Goal: Information Seeking & Learning: Learn about a topic

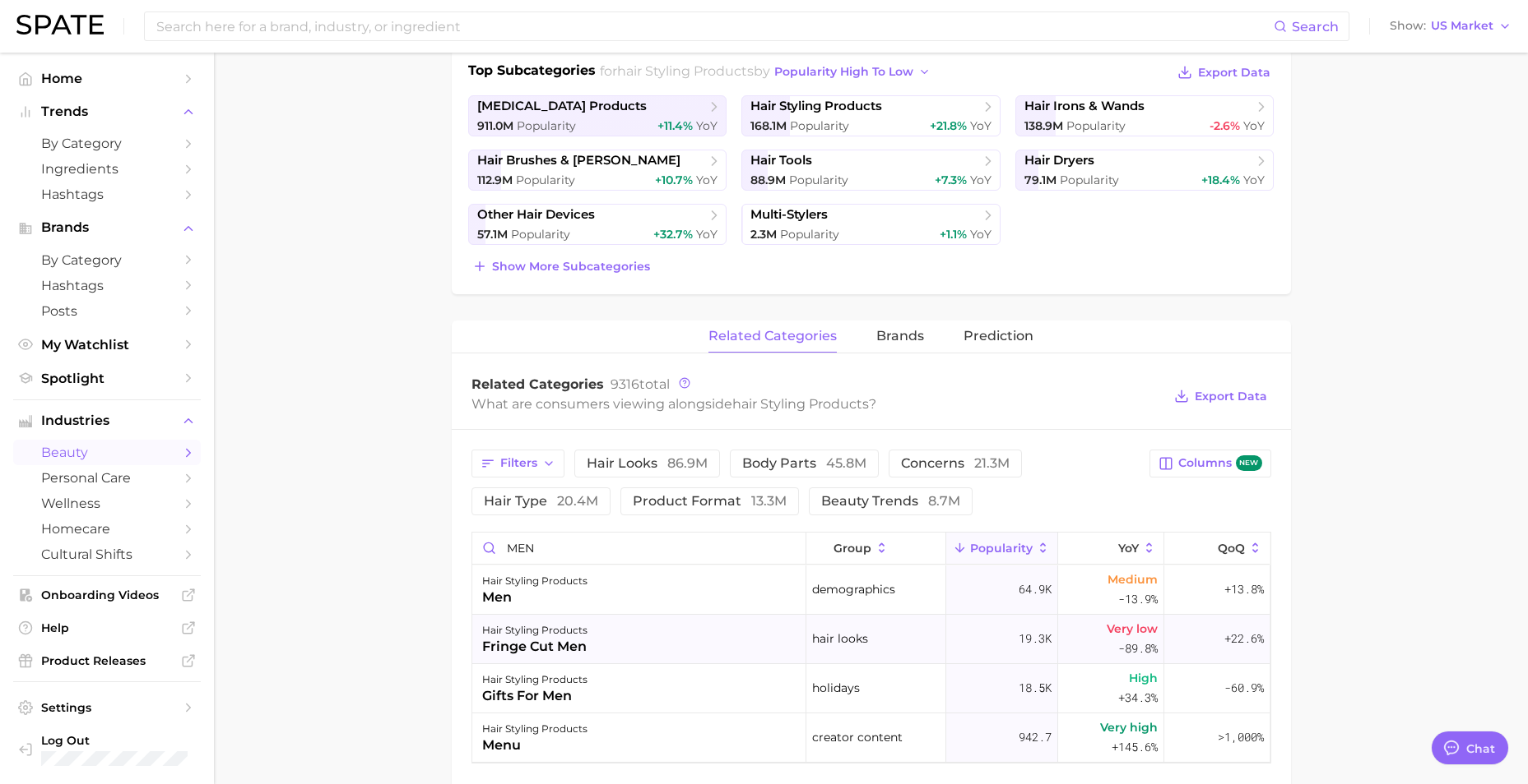
scroll to position [411, 0]
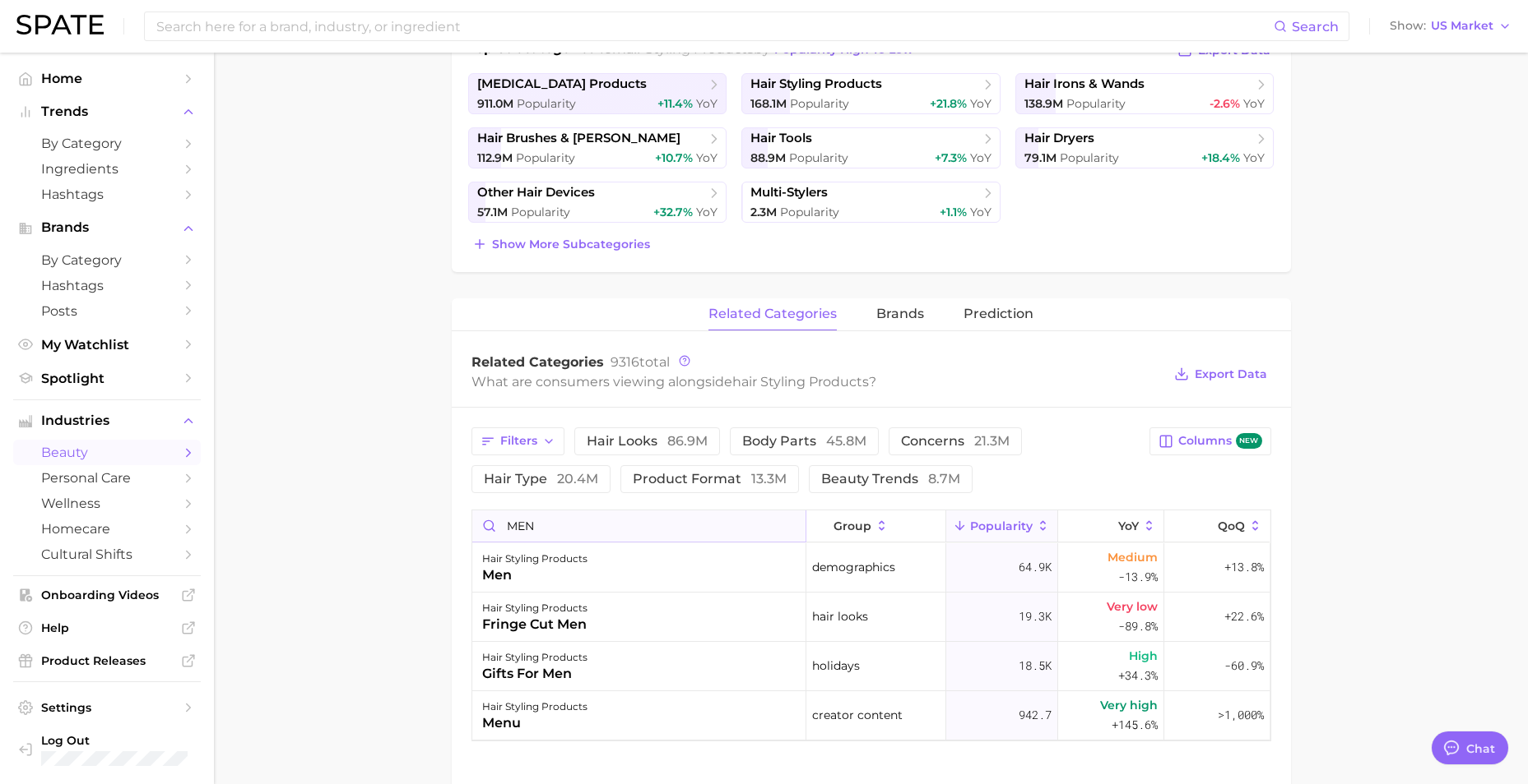
click at [586, 520] on input "MEN" at bounding box center [638, 526] width 333 height 31
click at [582, 520] on input "MEN" at bounding box center [638, 526] width 333 height 31
click at [582, 519] on input "MEN" at bounding box center [638, 526] width 333 height 31
drag, startPoint x: 582, startPoint y: 519, endPoint x: 571, endPoint y: 516, distance: 11.4
click at [571, 519] on input "MEN" at bounding box center [638, 526] width 333 height 31
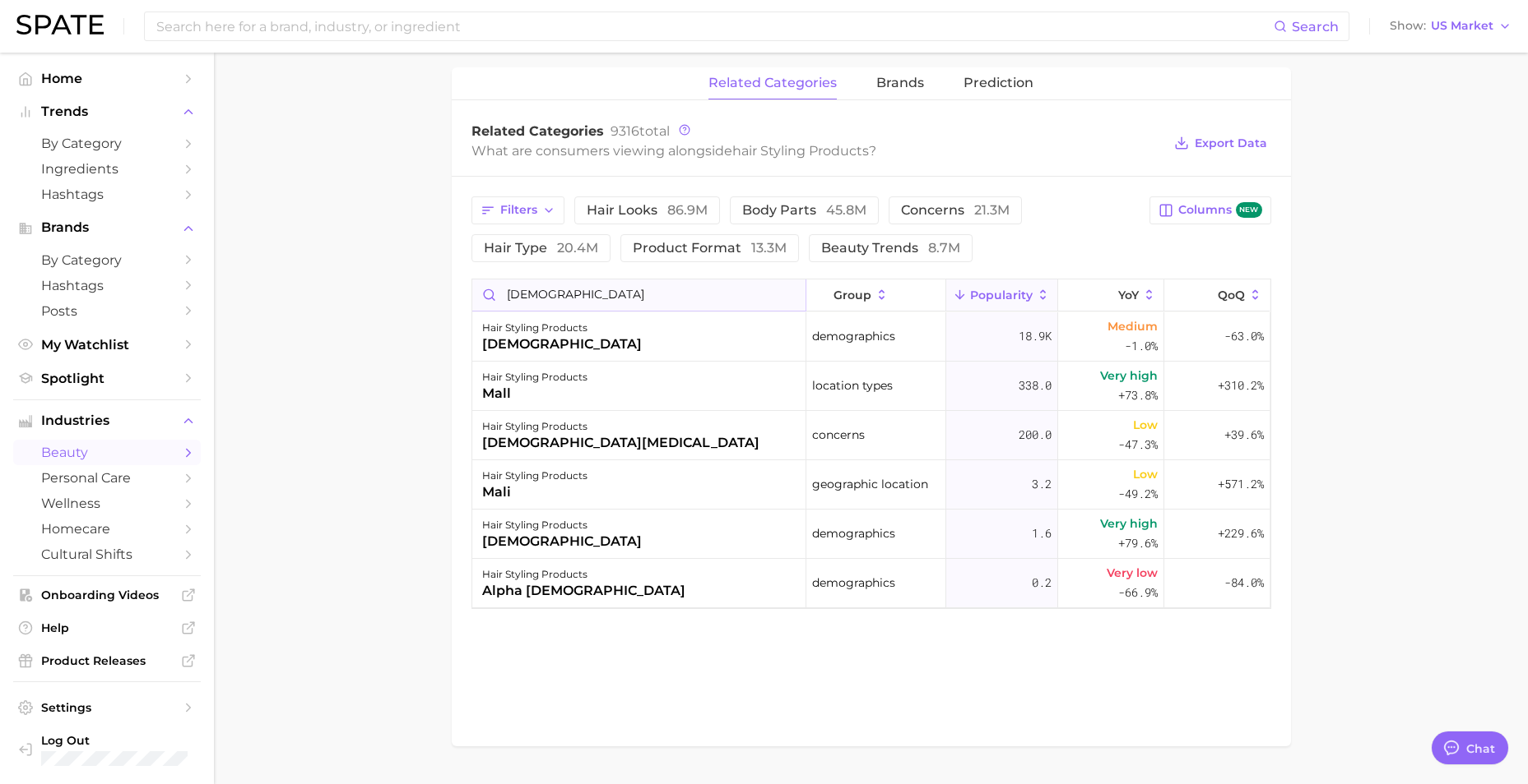
scroll to position [658, 0]
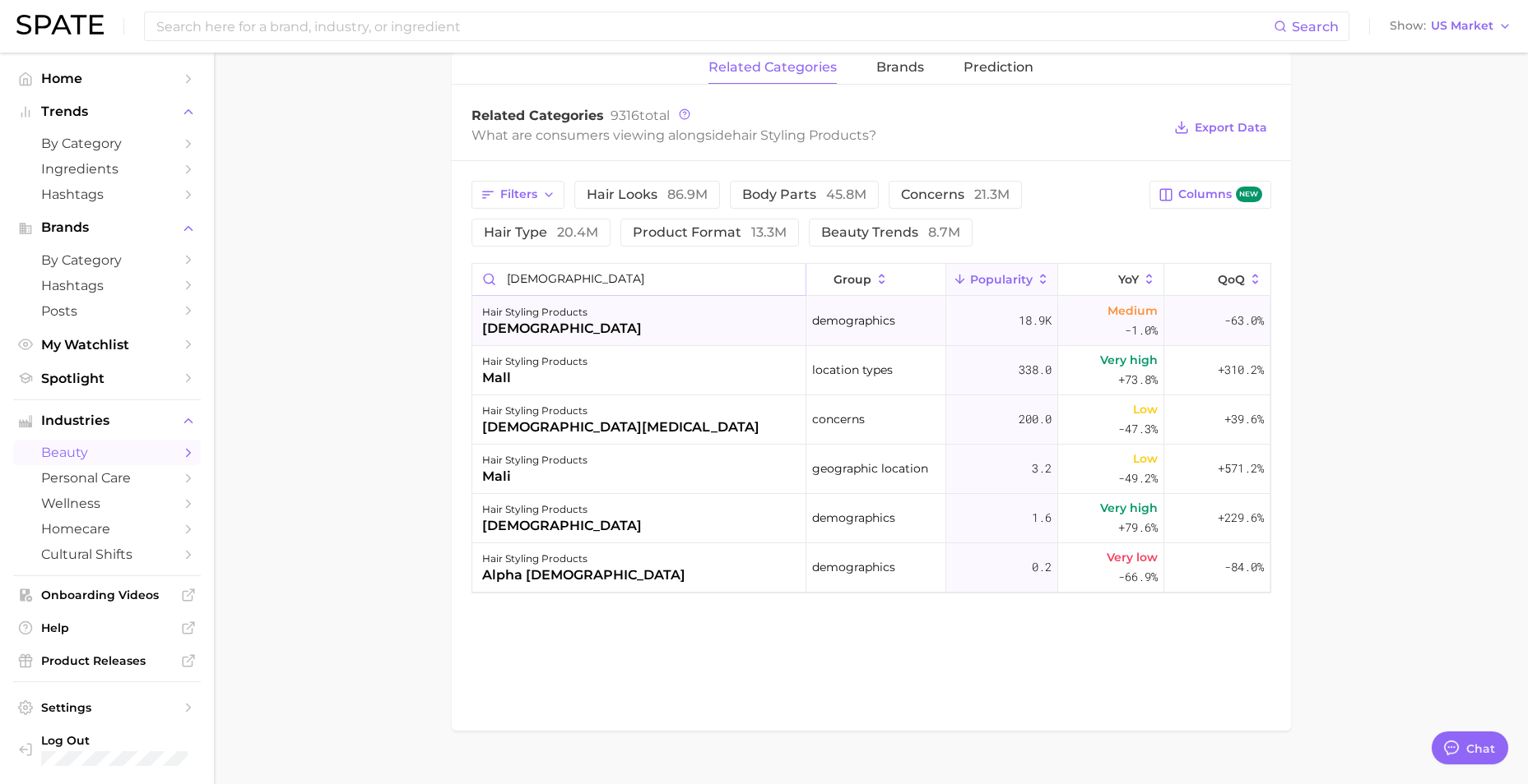
type input "[DEMOGRAPHIC_DATA]"
click at [646, 321] on div "hair styling products [DEMOGRAPHIC_DATA]" at bounding box center [639, 321] width 334 height 50
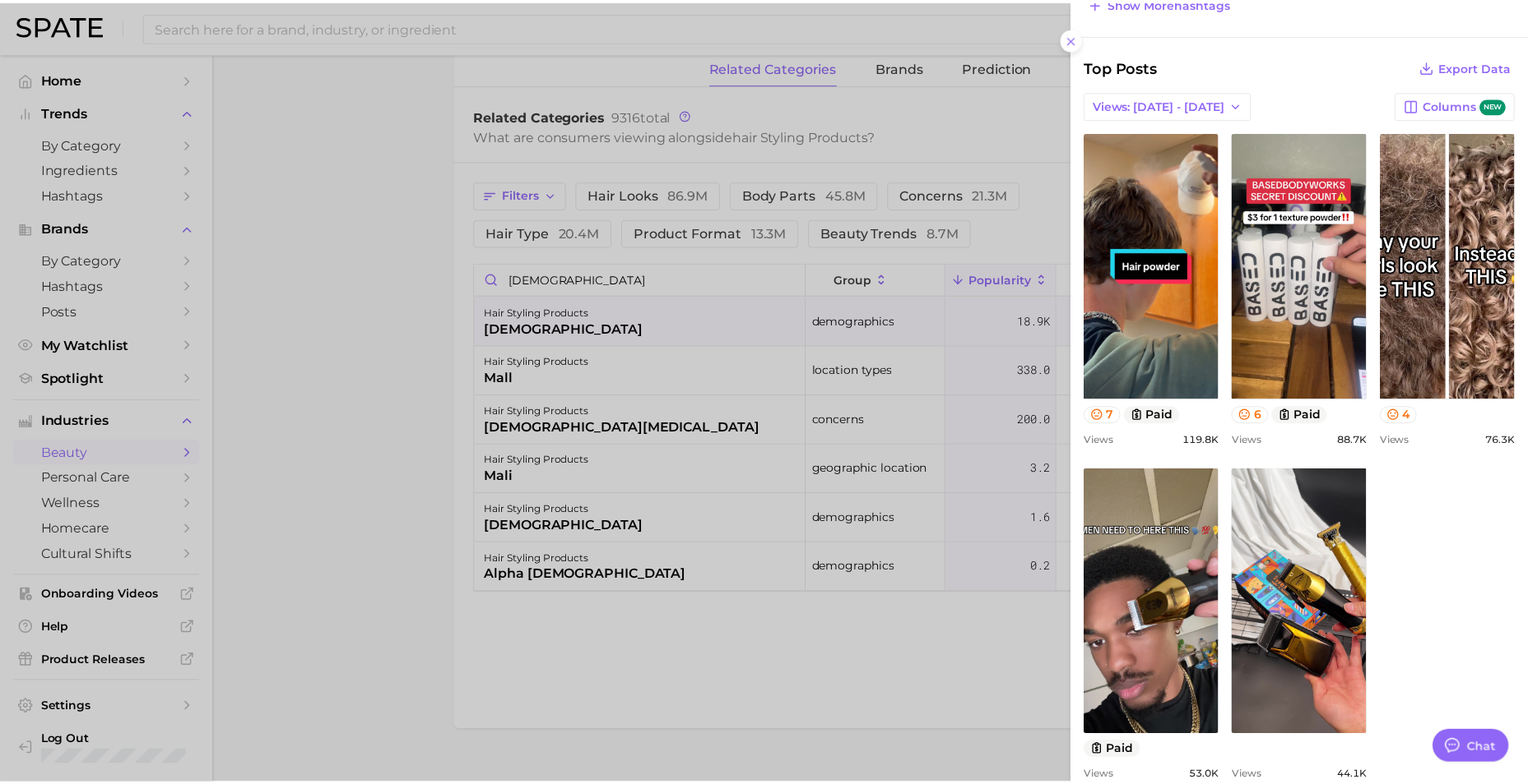
scroll to position [561, 0]
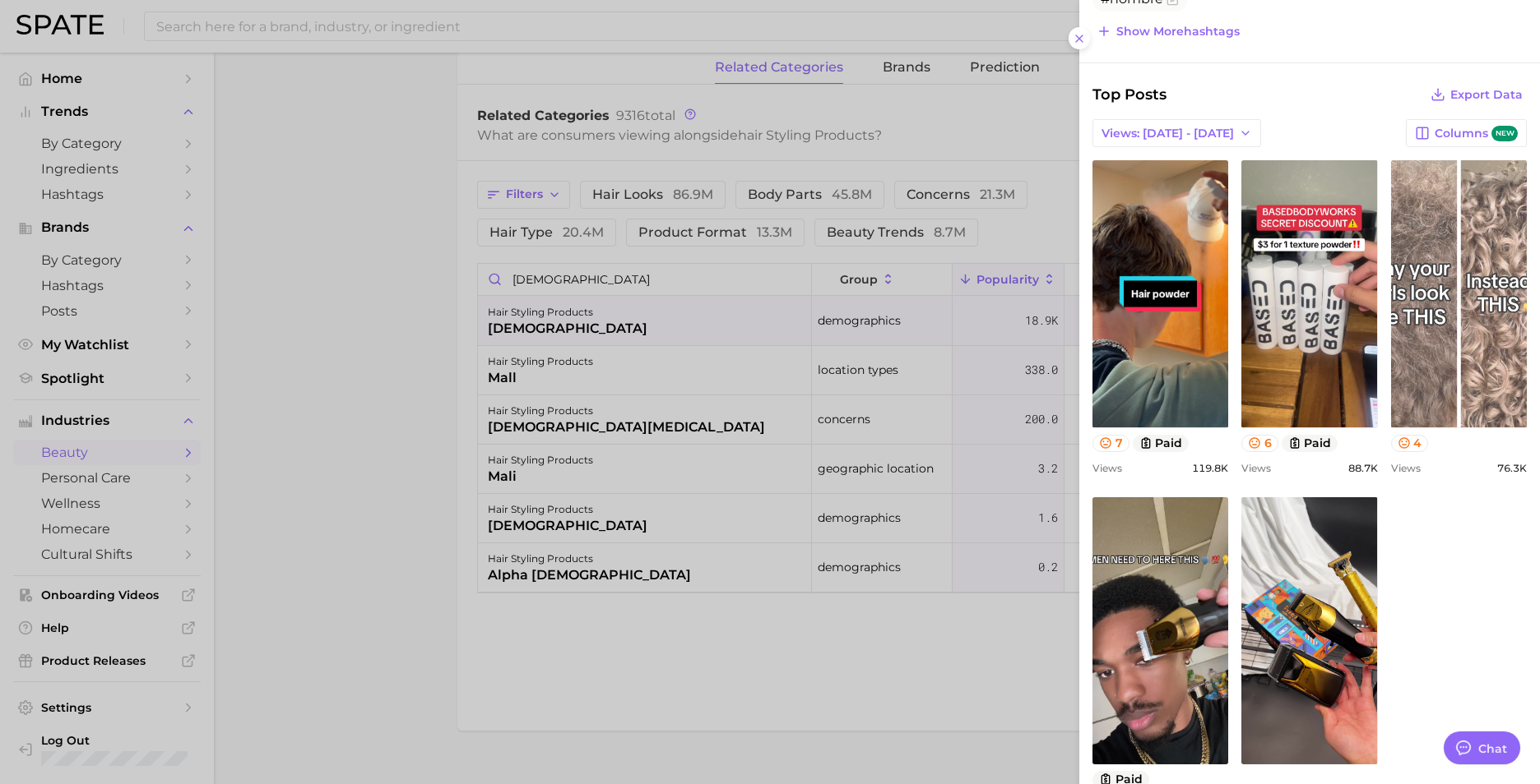
click at [1447, 351] on link "view post on TikTok" at bounding box center [1459, 293] width 136 height 267
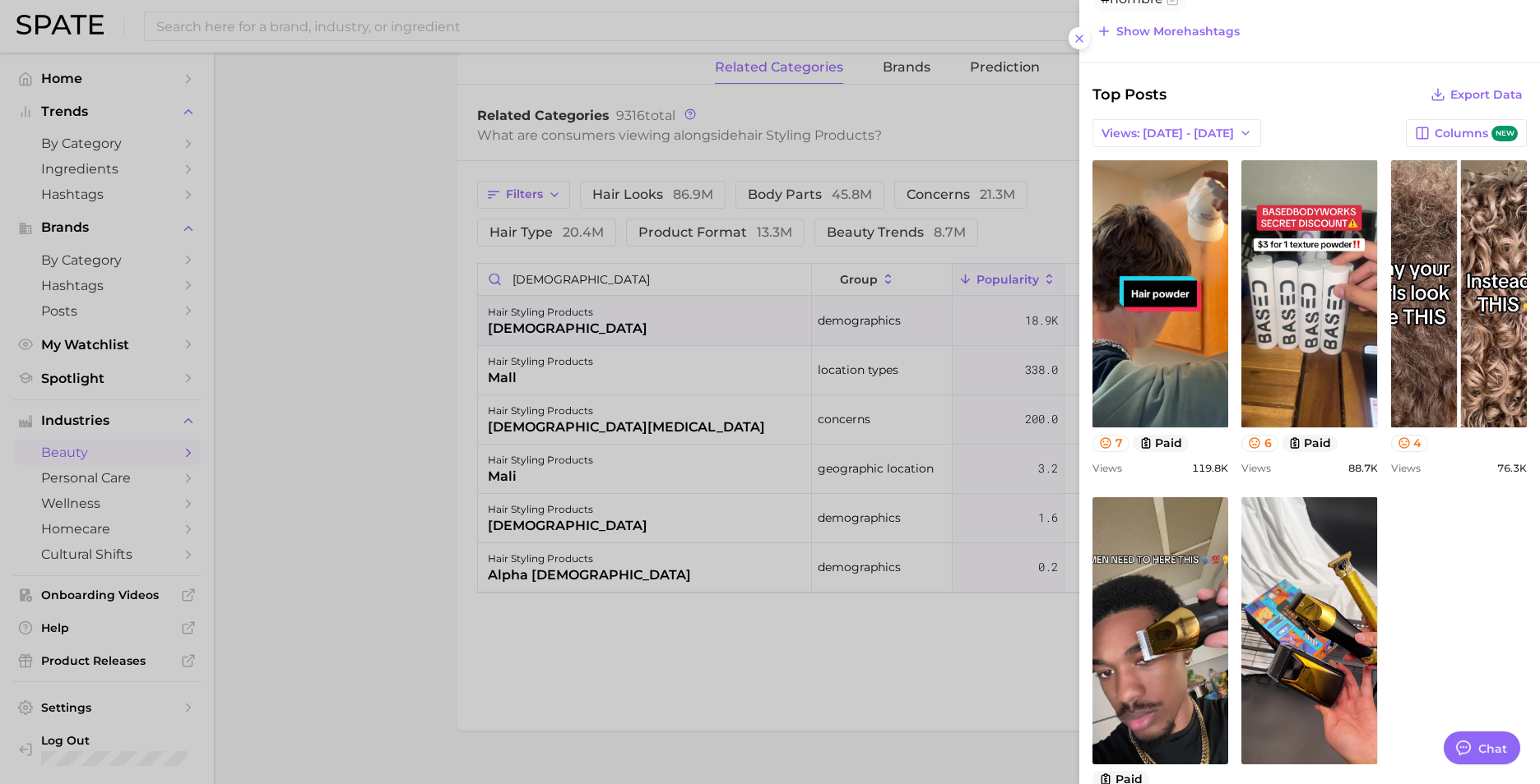
click at [613, 680] on div at bounding box center [770, 392] width 1540 height 784
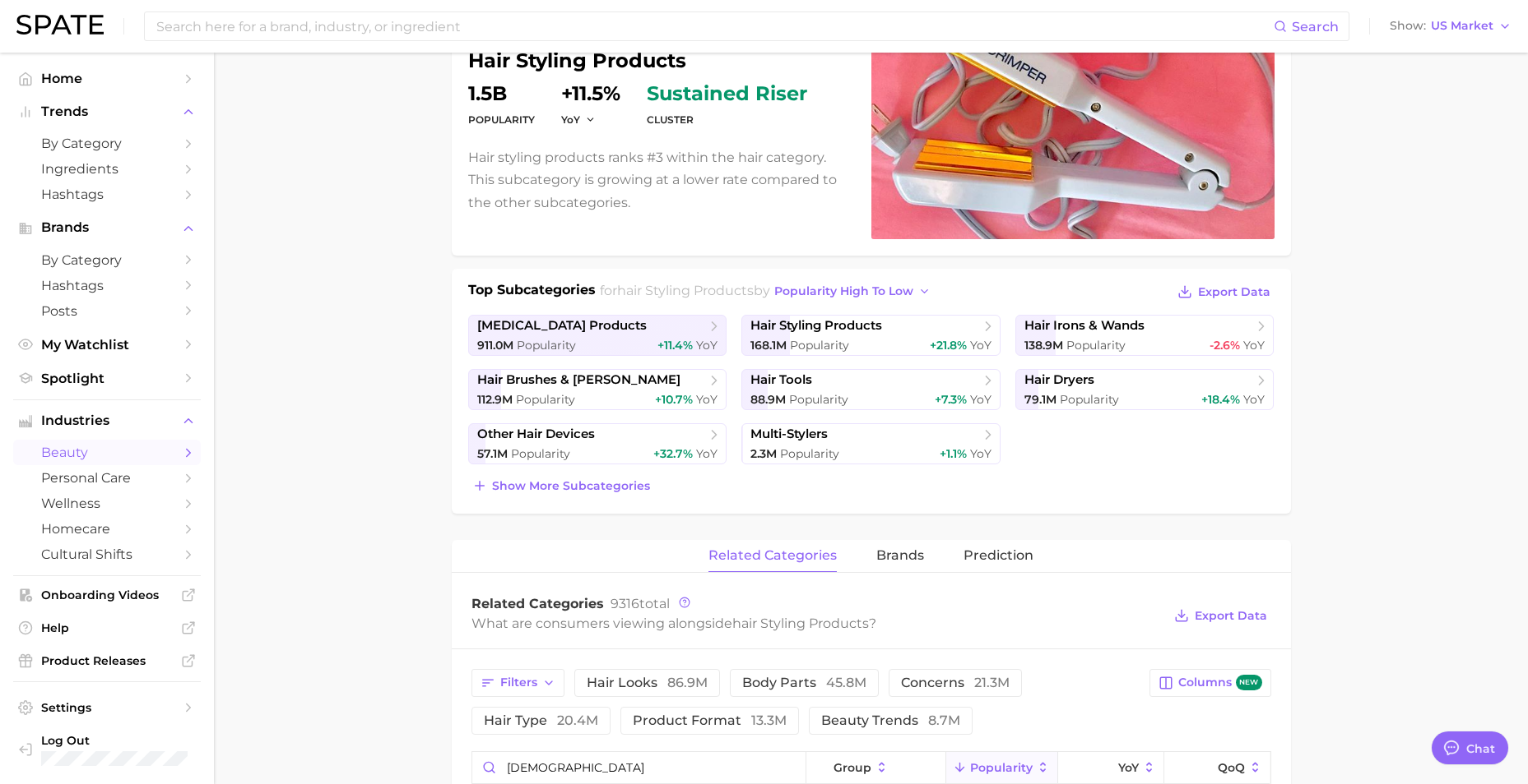
scroll to position [0, 0]
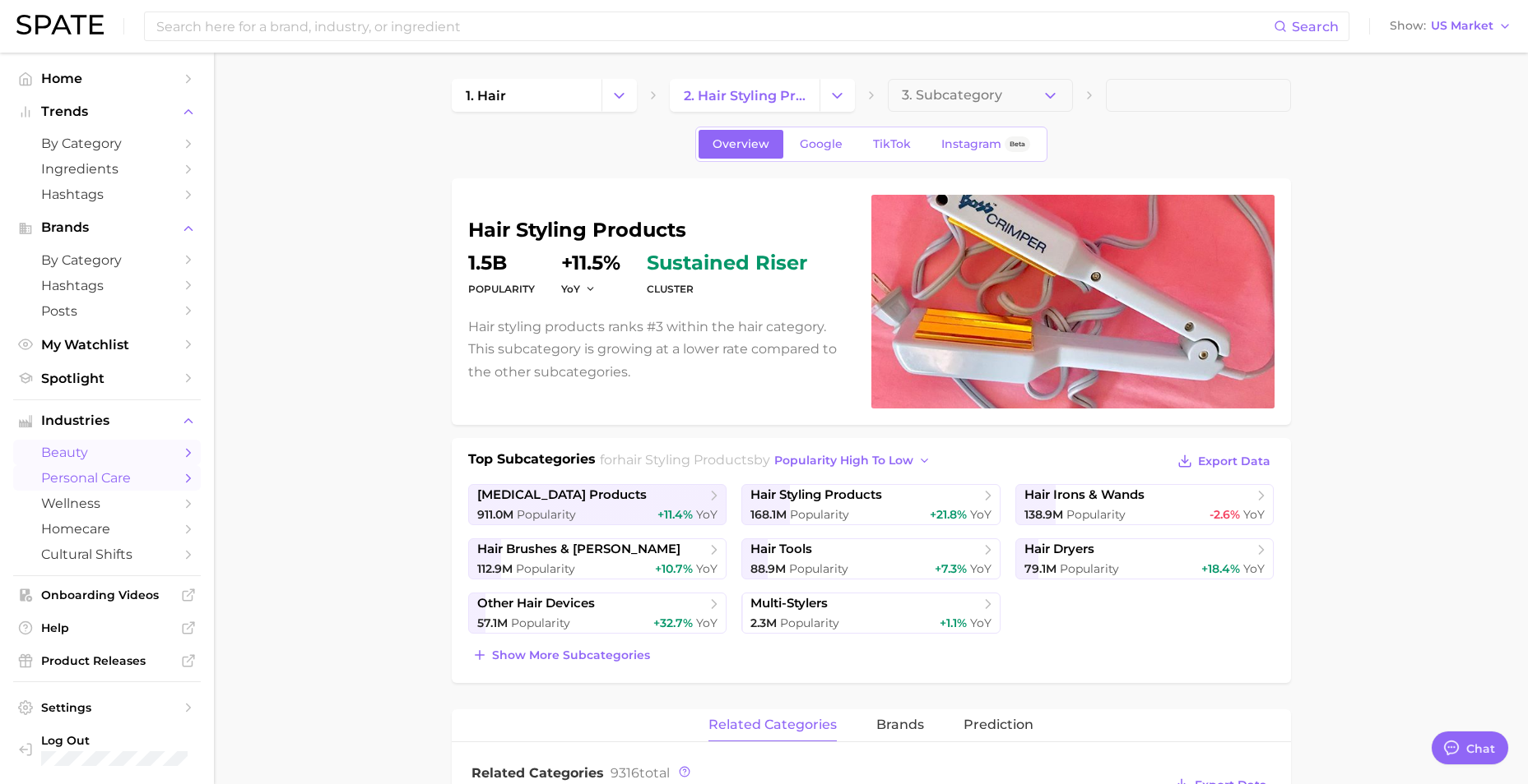
click at [43, 485] on span "personal care" at bounding box center [106, 478] width 131 height 16
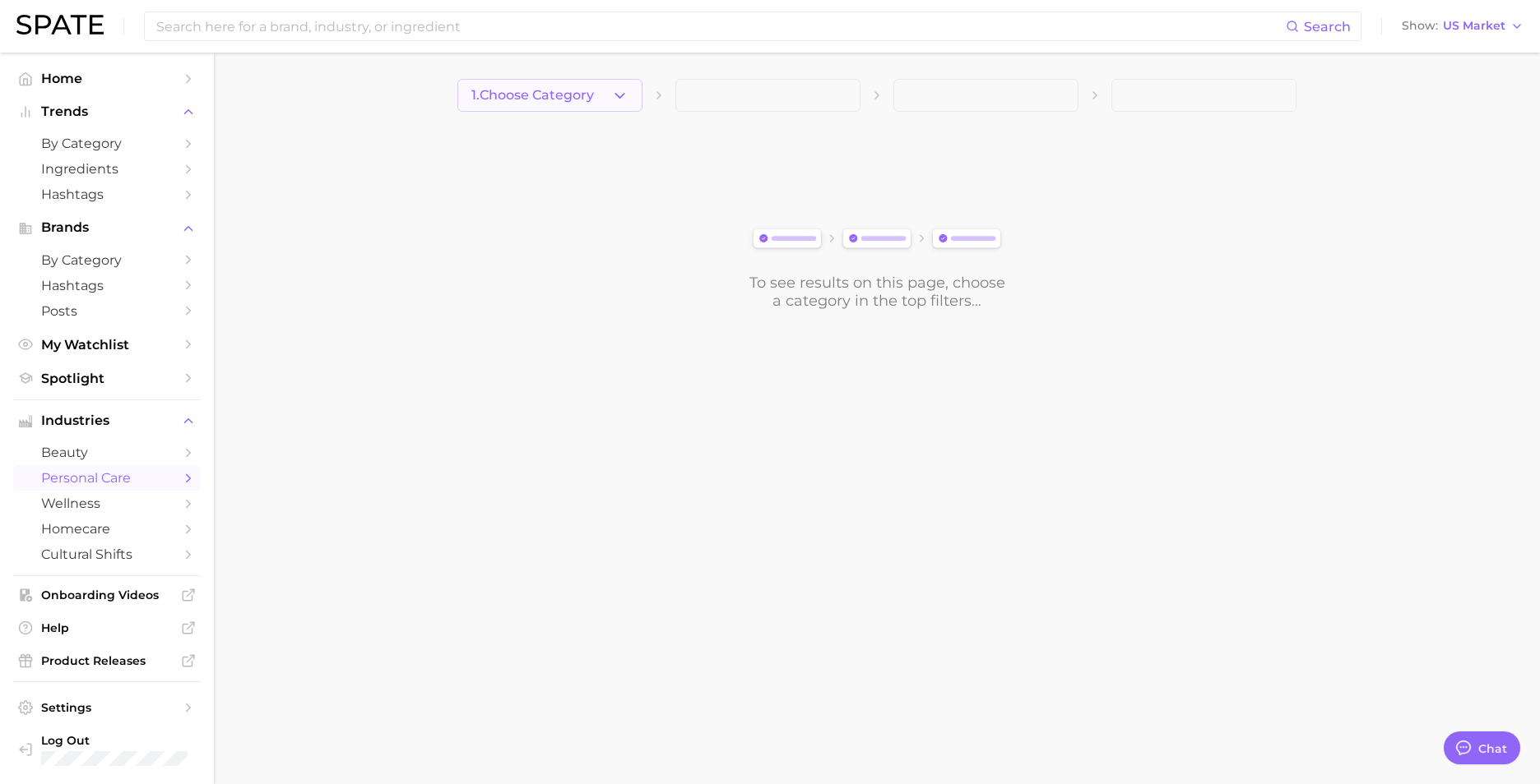
click at [501, 105] on button "1. Choose Category" at bounding box center [549, 96] width 185 height 33
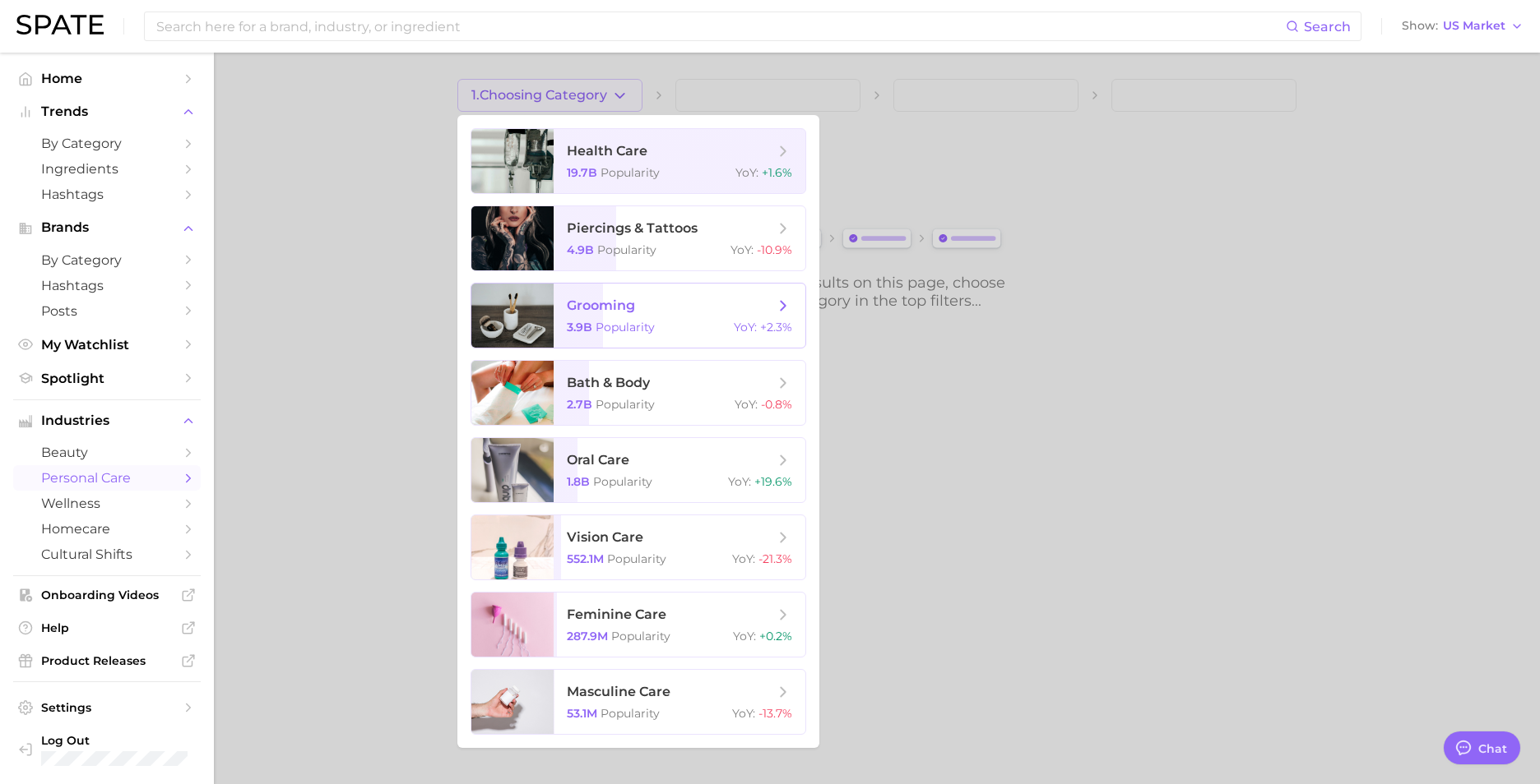
click at [733, 315] on span "grooming 3.9b Popularity YoY : +2.3%" at bounding box center [679, 316] width 252 height 64
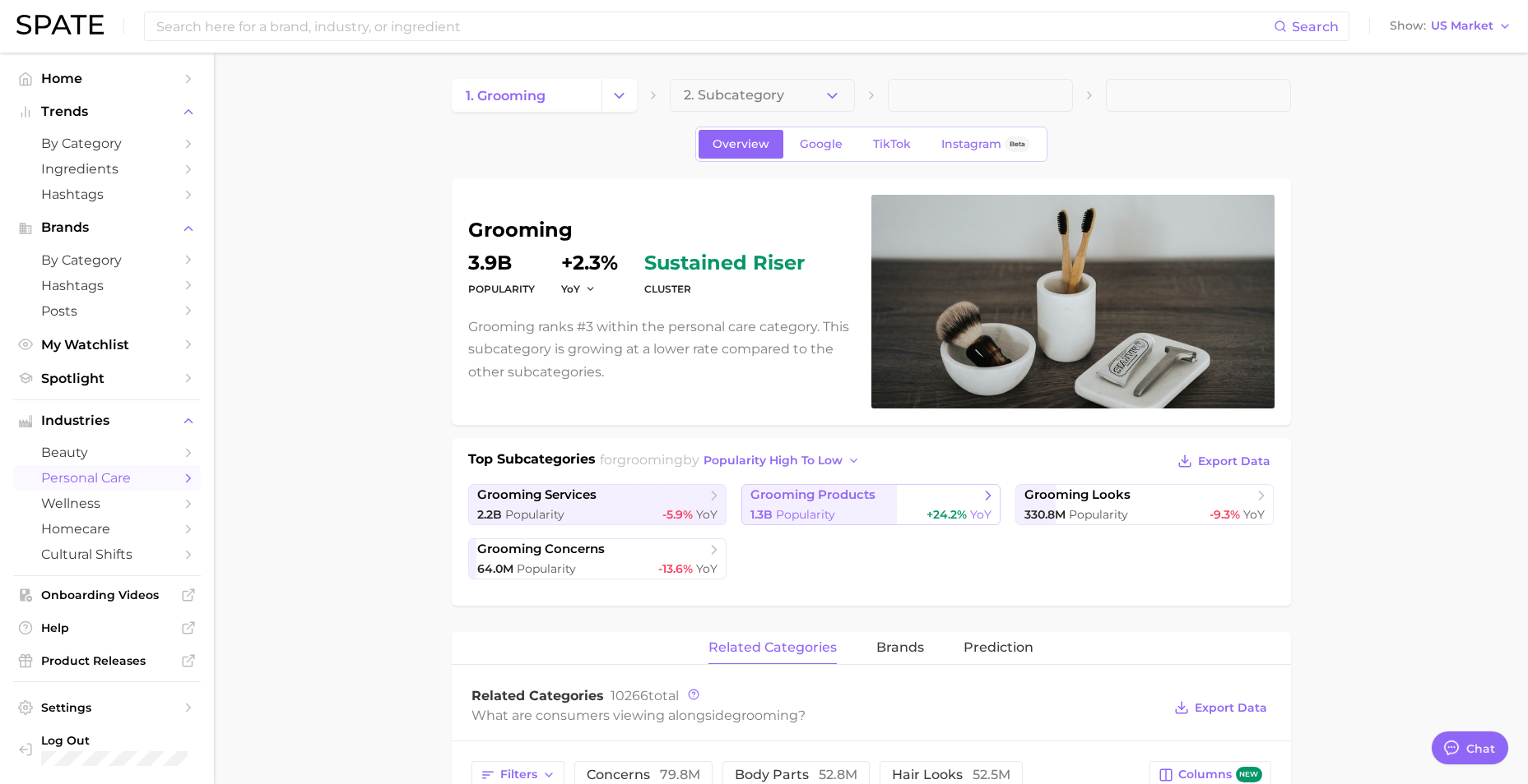
click at [856, 506] on link "grooming products 1.3b Popularity +24.2% YoY" at bounding box center [871, 505] width 259 height 41
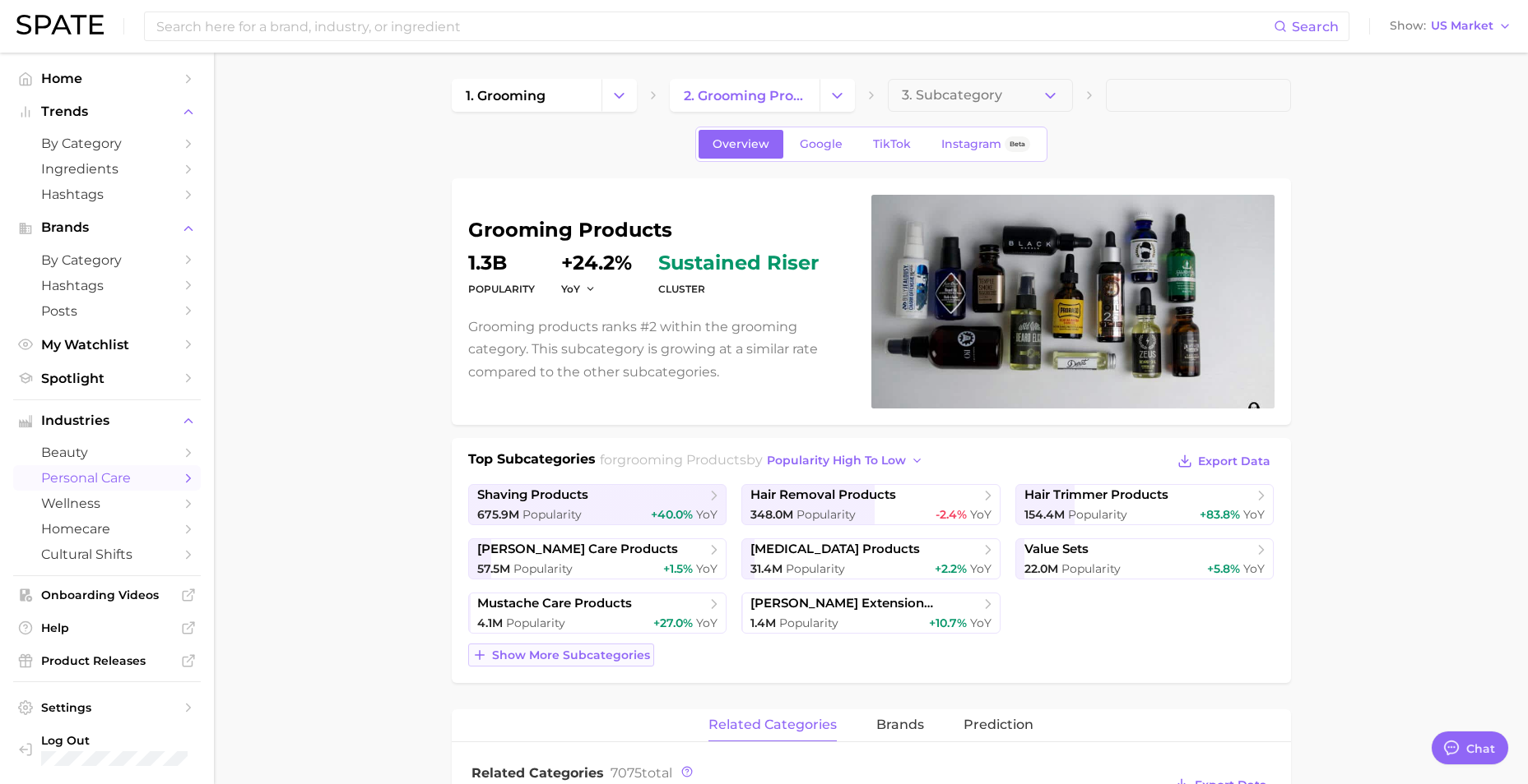
click at [609, 648] on span "Show more subcategories" at bounding box center [570, 655] width 158 height 14
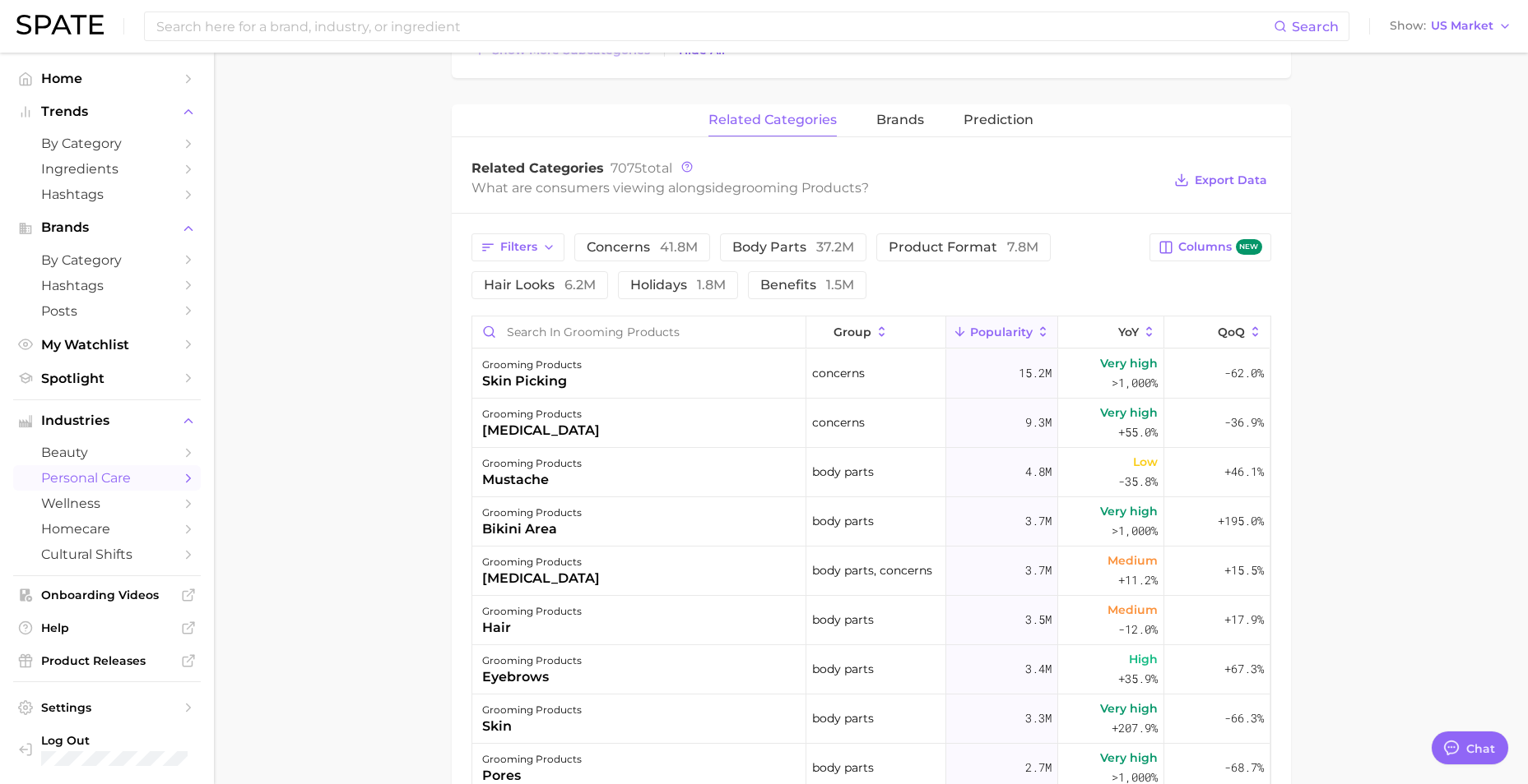
scroll to position [411, 0]
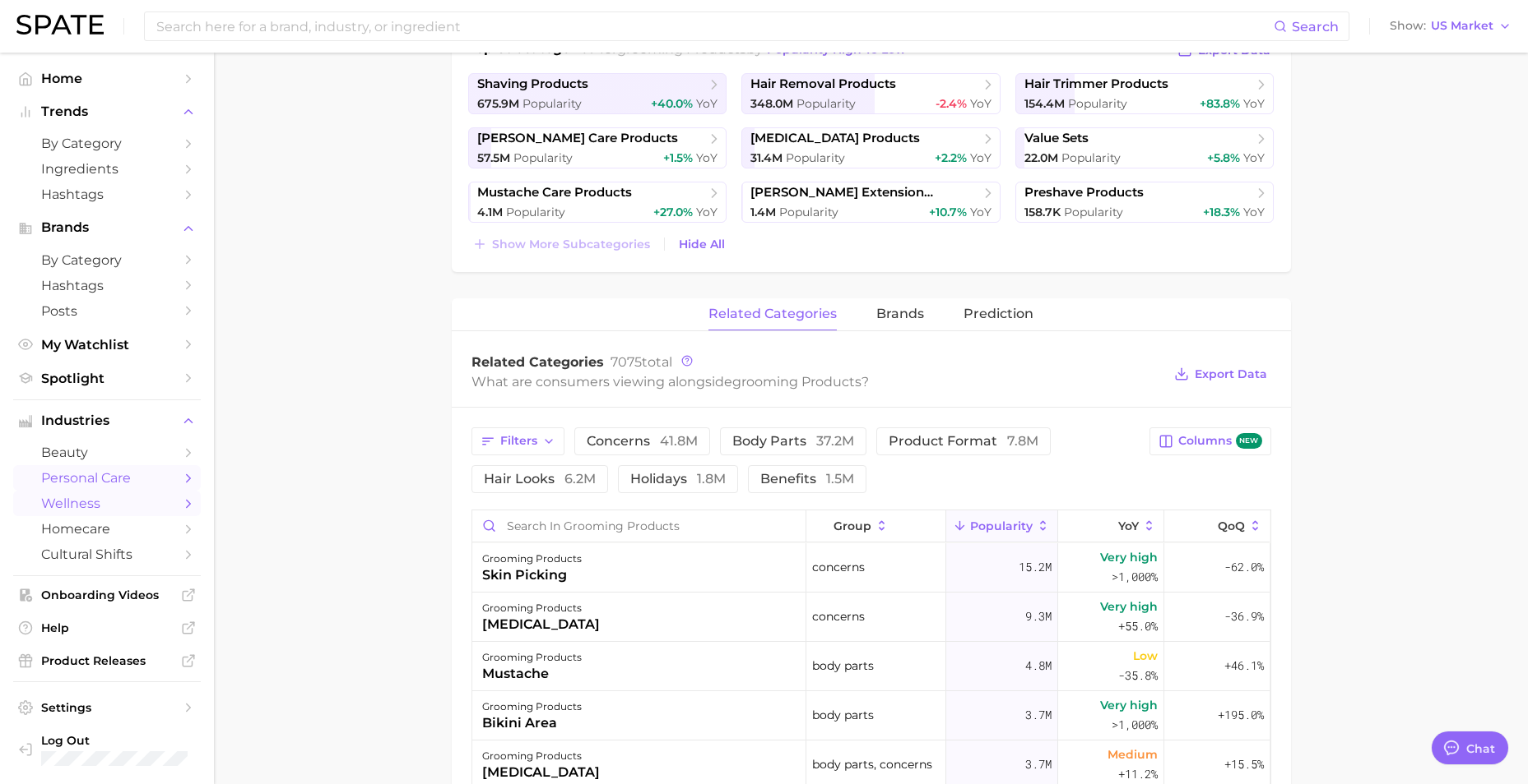
click at [101, 512] on span "wellness" at bounding box center [106, 504] width 131 height 16
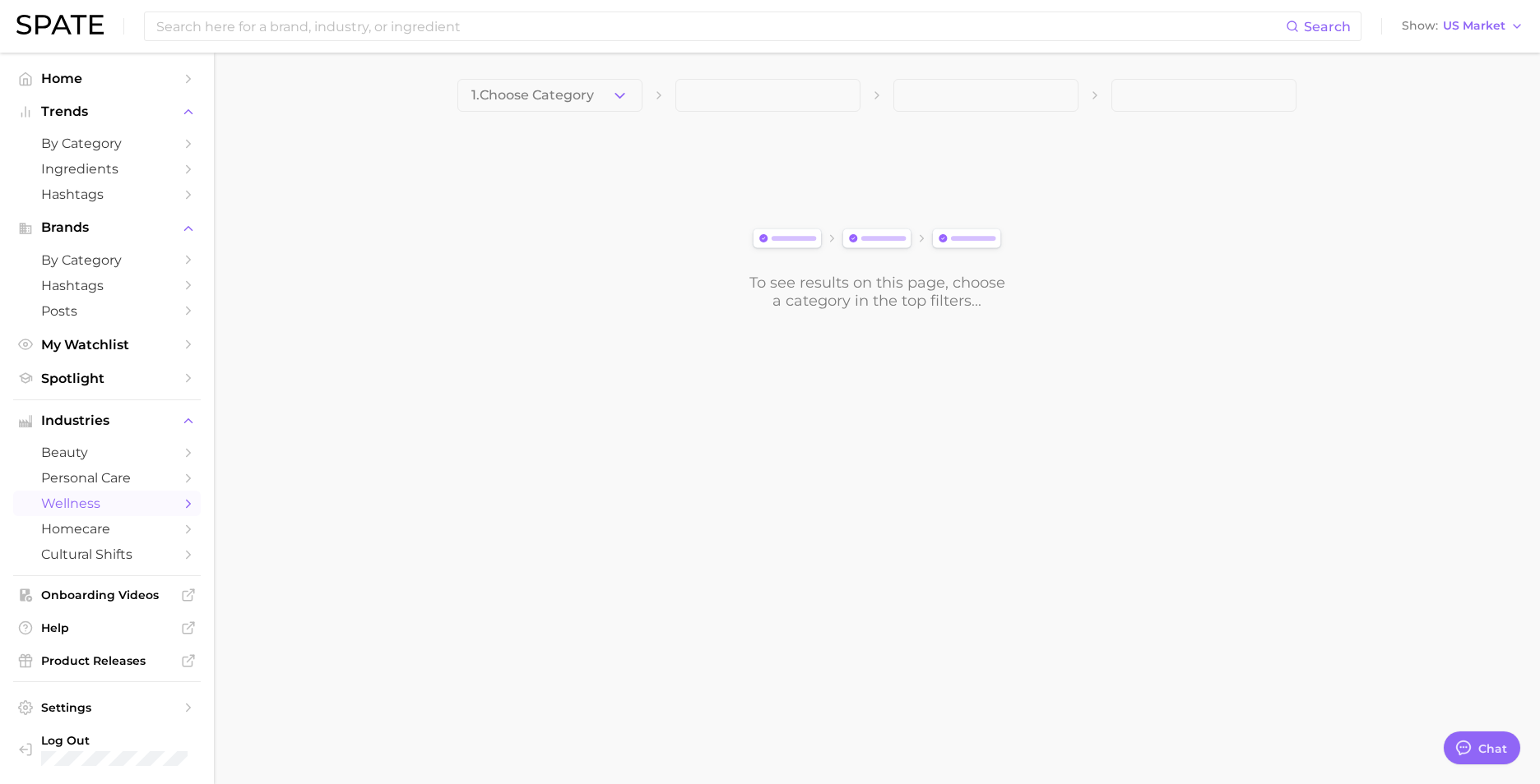
click at [186, 508] on icon "Sidebar" at bounding box center [188, 504] width 15 height 15
click at [188, 501] on polyline "Sidebar" at bounding box center [188, 503] width 4 height 8
click at [158, 525] on span "homecare" at bounding box center [106, 529] width 131 height 16
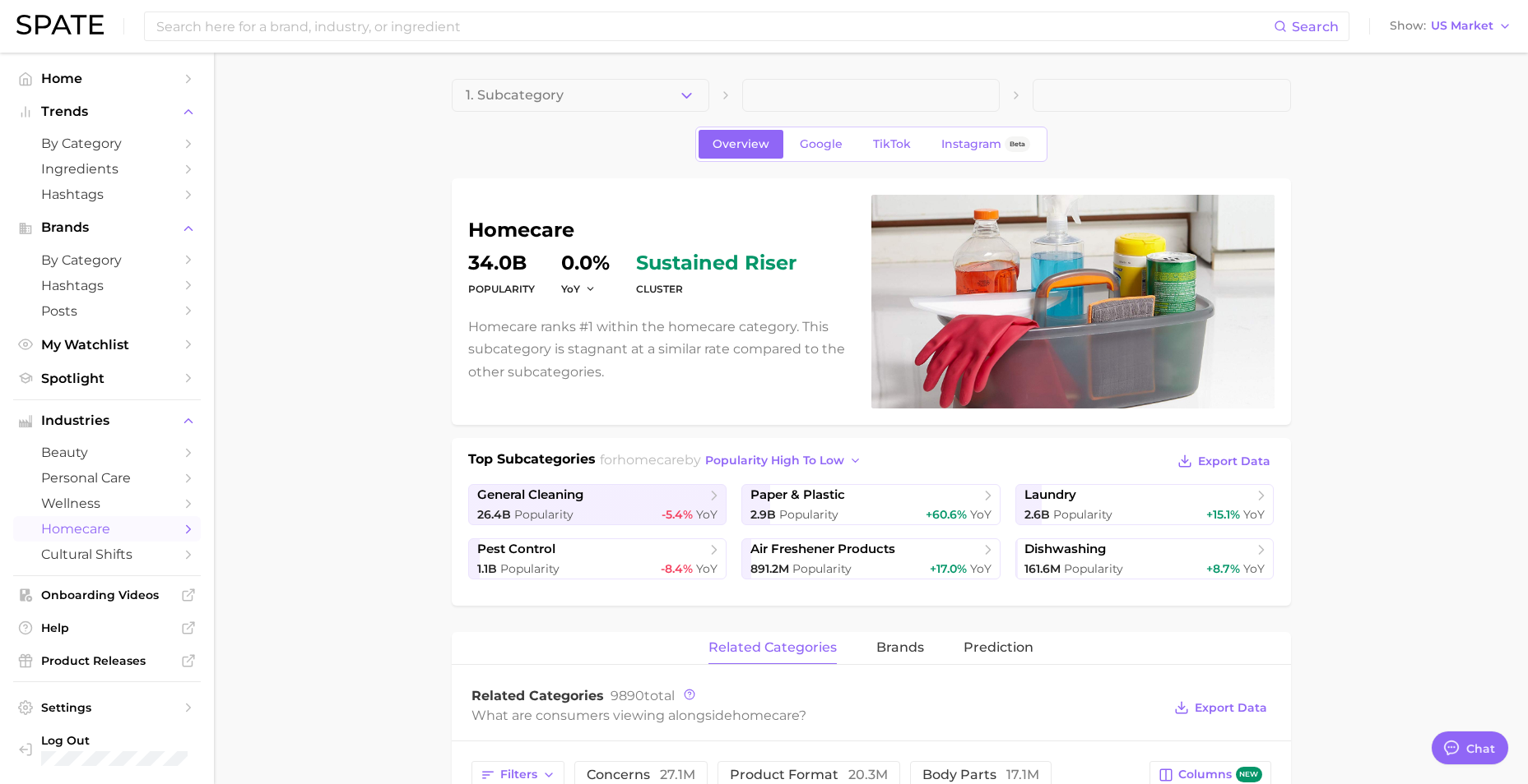
scroll to position [82, 0]
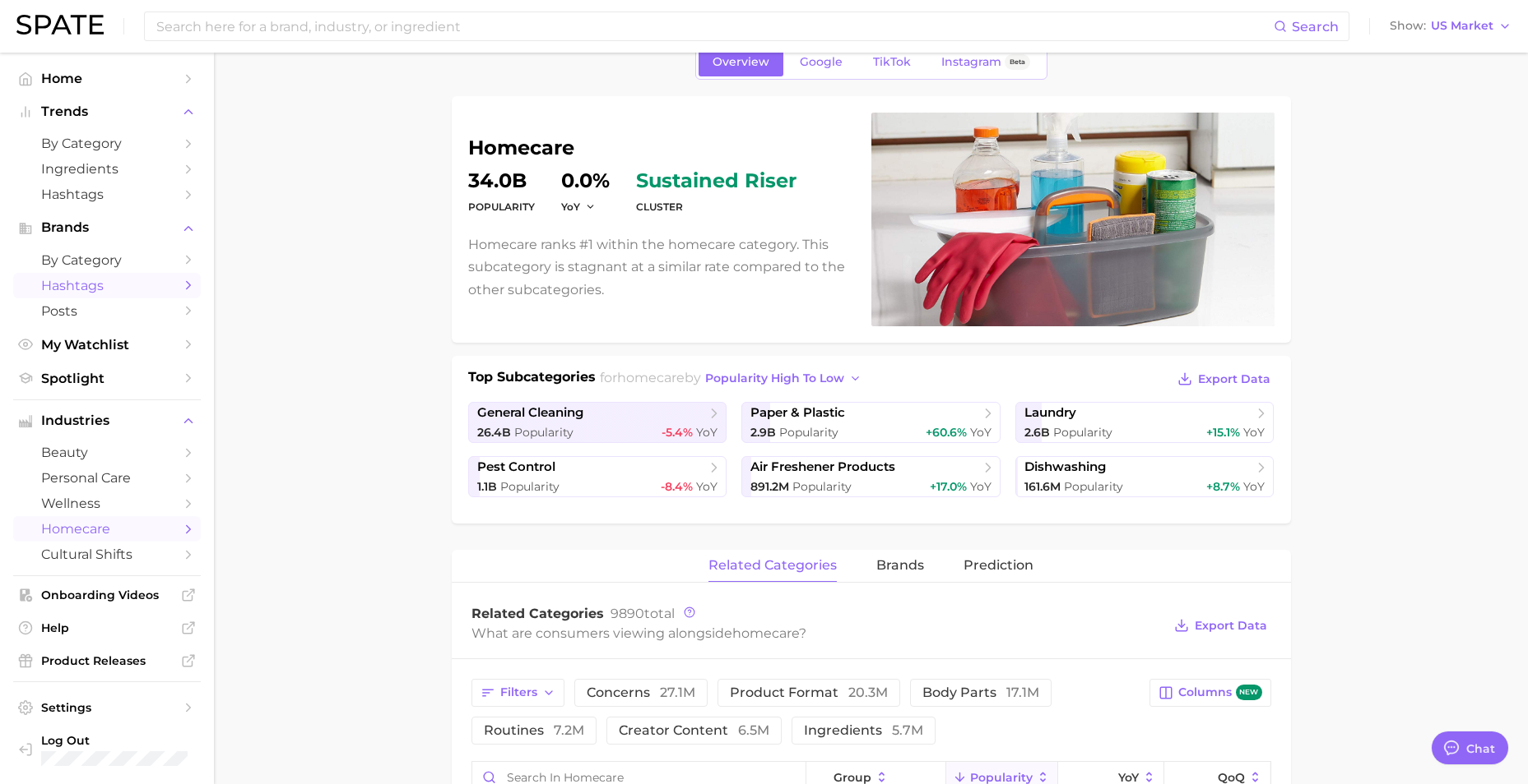
click at [112, 285] on span "Hashtags" at bounding box center [106, 285] width 131 height 16
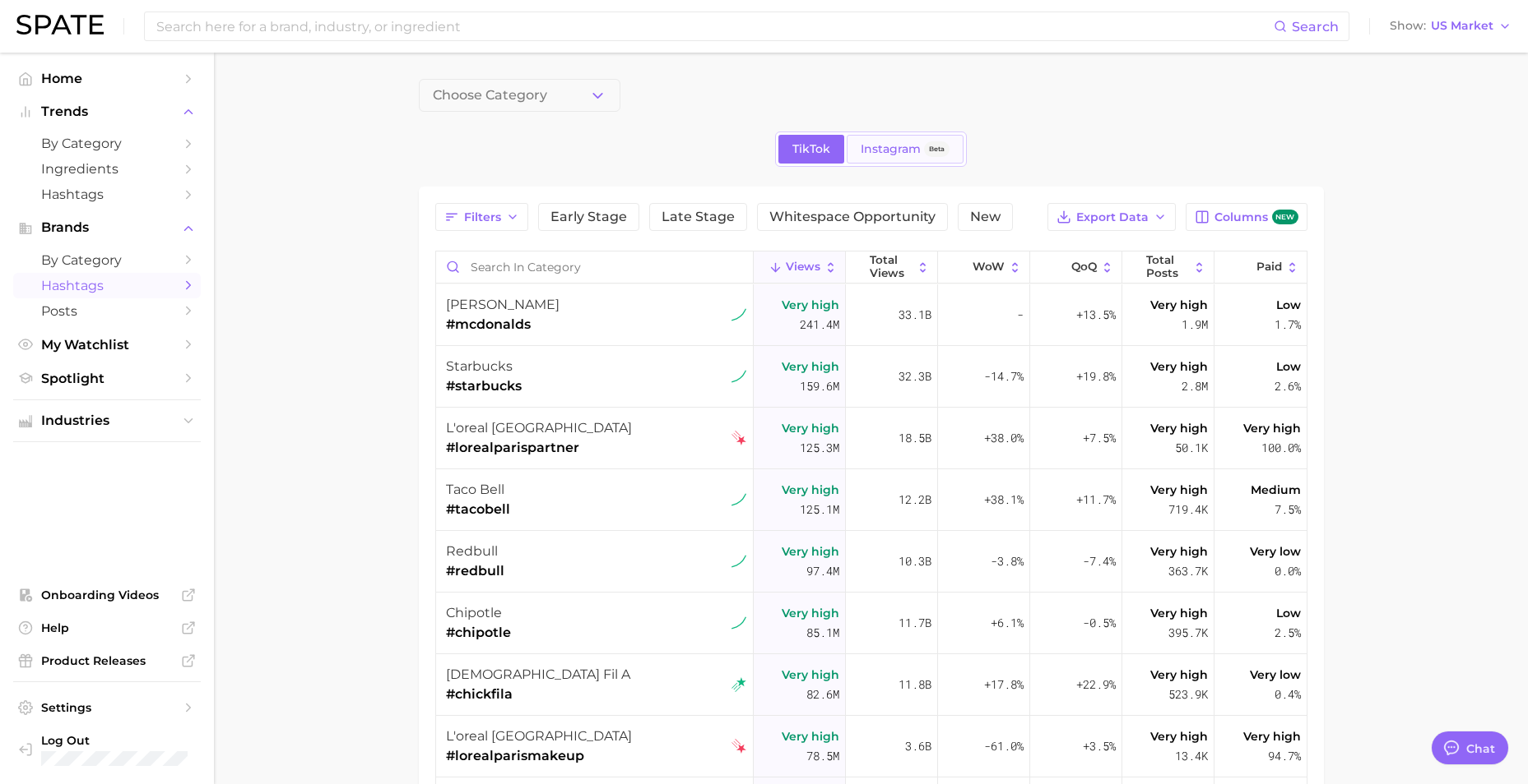
click at [891, 138] on link "Instagram Beta" at bounding box center [905, 149] width 117 height 29
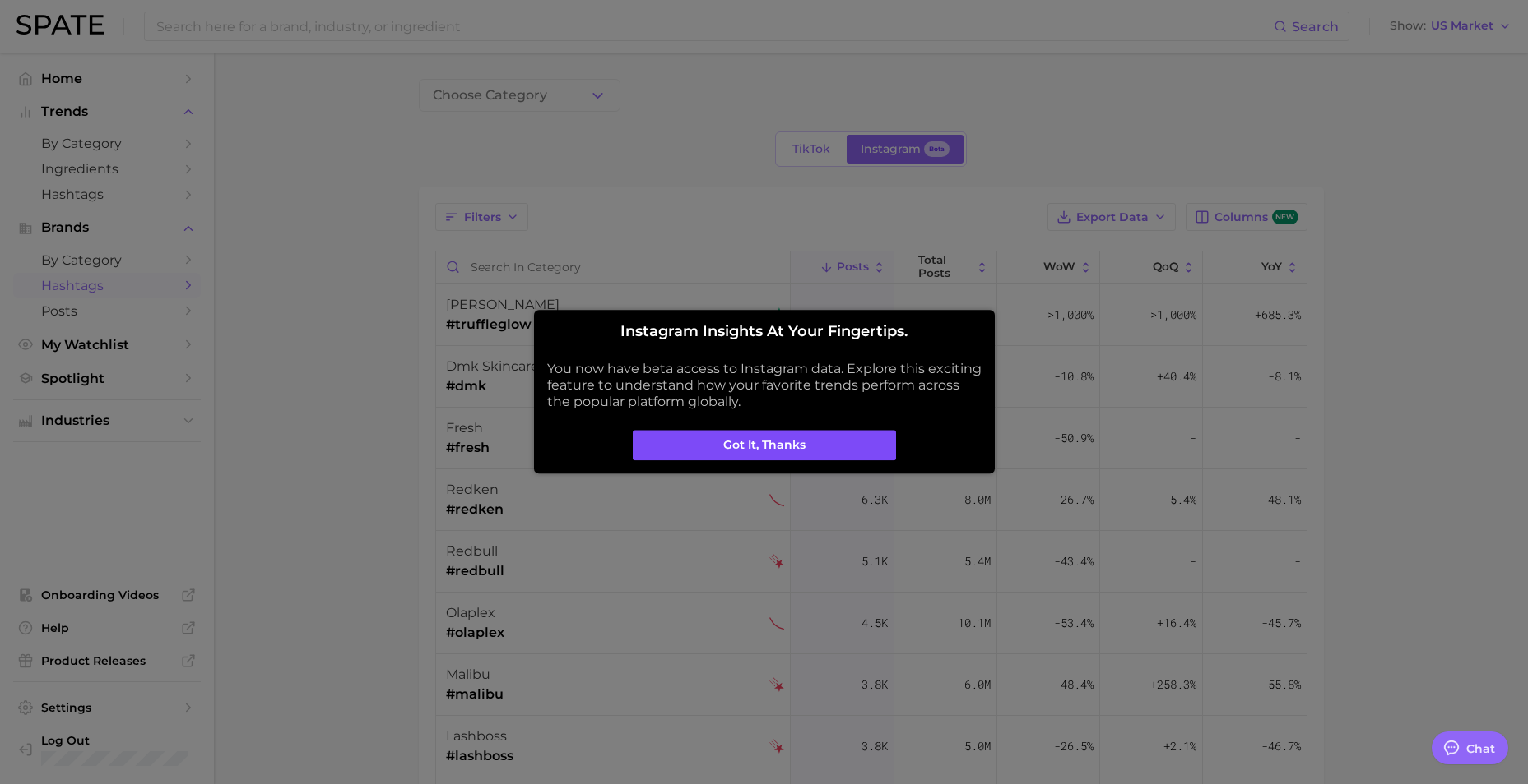
click at [808, 436] on button "Got it, thanks" at bounding box center [764, 446] width 263 height 31
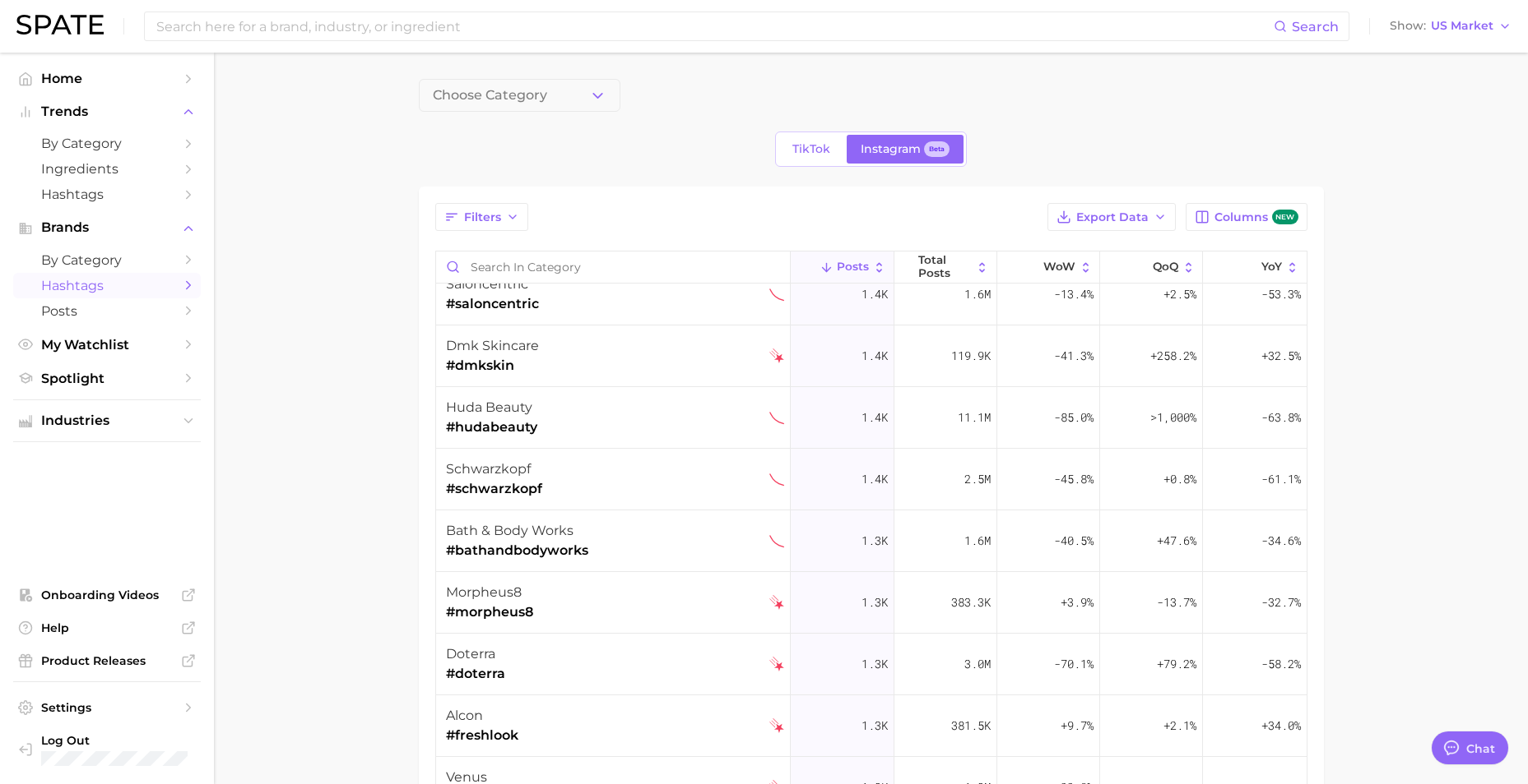
scroll to position [2878, 0]
